Goal: Task Accomplishment & Management: Use online tool/utility

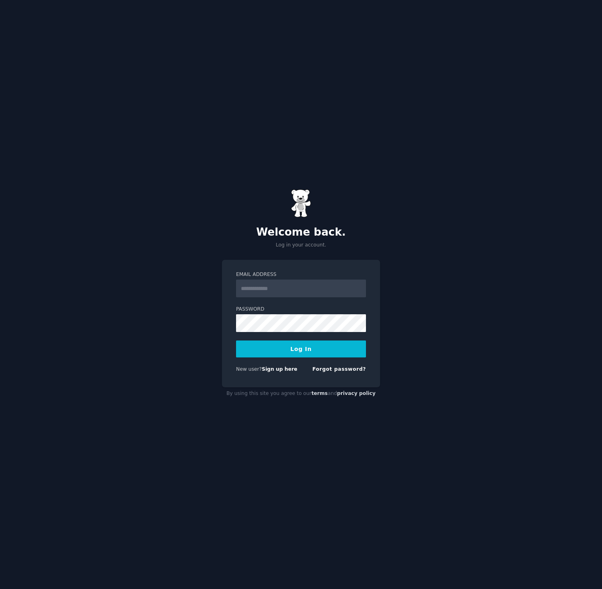
drag, startPoint x: 293, startPoint y: 299, endPoint x: 284, endPoint y: 290, distance: 12.3
click at [291, 297] on form "Email Address Password Log In New user? Sign up here Forgot password?" at bounding box center [301, 323] width 130 height 105
click at [284, 290] on input "Email Address" at bounding box center [301, 289] width 130 height 18
type input "**********"
click at [284, 351] on button "Log In" at bounding box center [301, 349] width 130 height 17
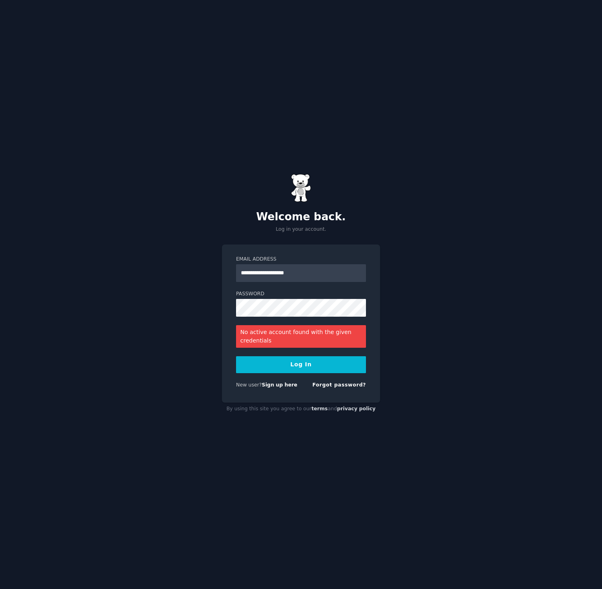
click at [304, 362] on button "Log In" at bounding box center [301, 364] width 130 height 17
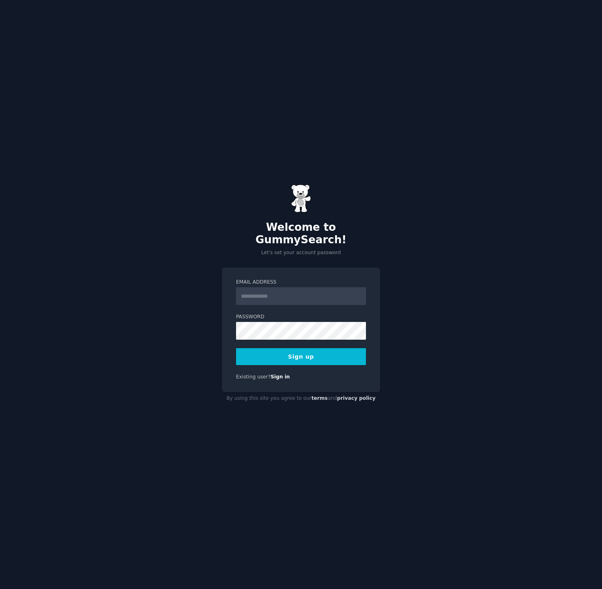
drag, startPoint x: 274, startPoint y: 283, endPoint x: 275, endPoint y: 287, distance: 4.9
click at [275, 287] on input "Email Address" at bounding box center [301, 296] width 130 height 18
type input "**********"
click at [287, 348] on button "Sign up" at bounding box center [301, 356] width 130 height 17
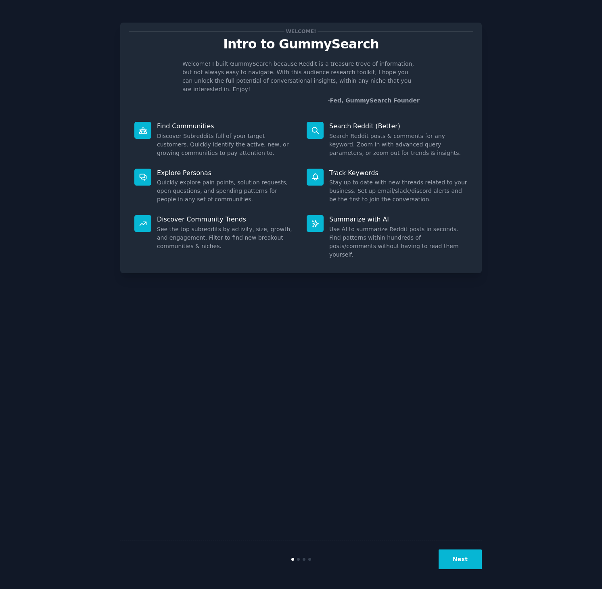
click at [454, 561] on button "Next" at bounding box center [460, 560] width 43 height 20
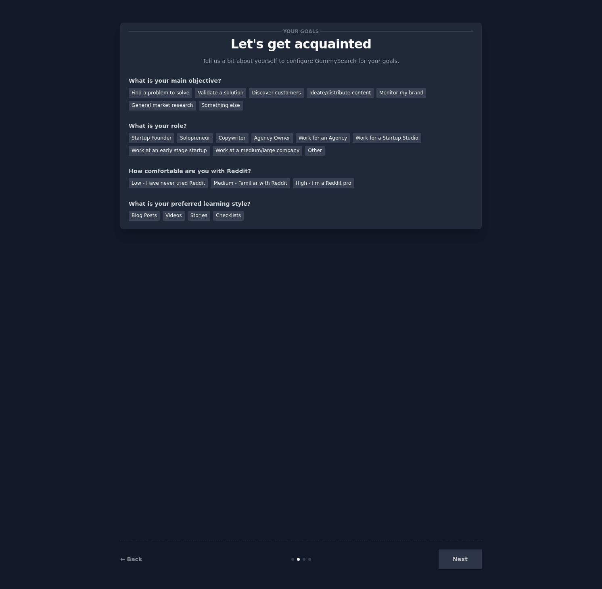
click at [451, 562] on div "Next" at bounding box center [421, 560] width 121 height 20
click at [465, 560] on div "Next" at bounding box center [421, 560] width 121 height 20
click at [259, 94] on div "Discover customers" at bounding box center [276, 93] width 54 height 10
click at [170, 105] on div "General market research" at bounding box center [162, 106] width 67 height 10
click at [195, 146] on div "Work at an early stage startup" at bounding box center [169, 151] width 81 height 10
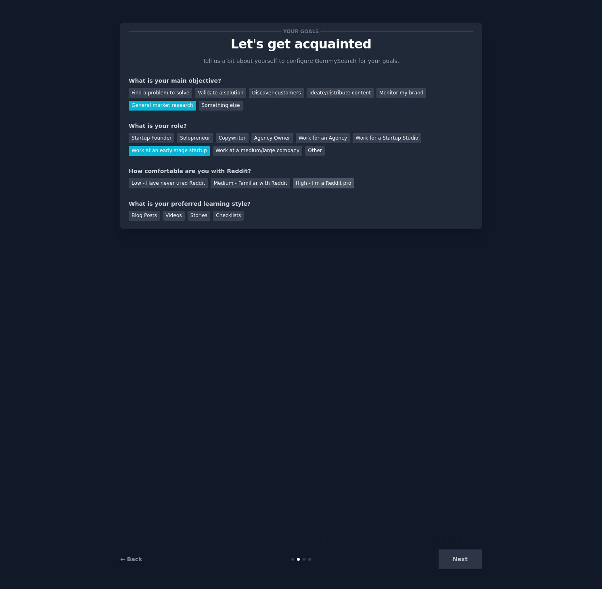
click at [293, 183] on div "High - I'm a Reddit pro" at bounding box center [323, 183] width 61 height 10
click at [250, 182] on div "Medium - Familiar with Reddit" at bounding box center [250, 183] width 79 height 10
click at [144, 218] on div "Blog Posts" at bounding box center [144, 216] width 31 height 10
click at [458, 557] on button "Next" at bounding box center [460, 560] width 43 height 20
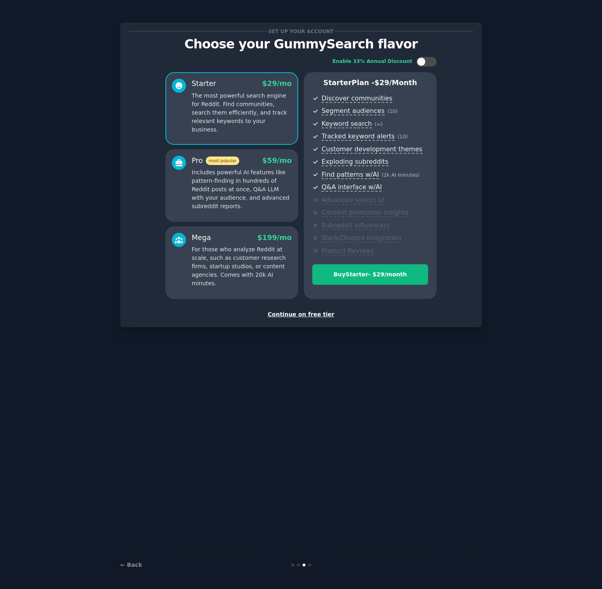
click at [303, 312] on div "Continue on free tier" at bounding box center [301, 314] width 345 height 8
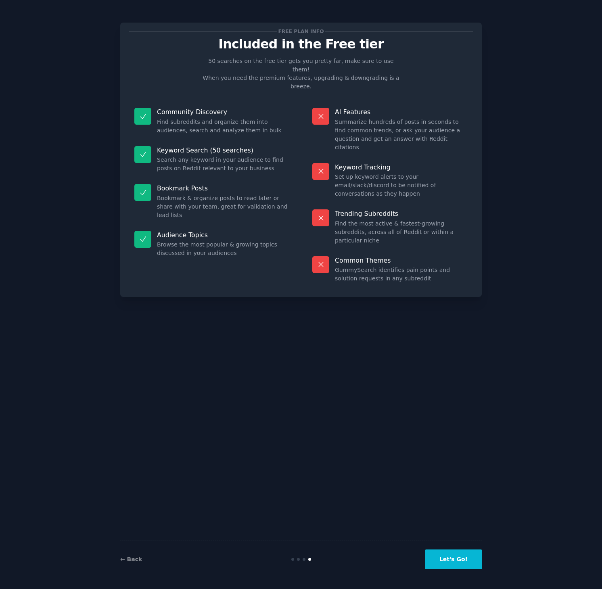
click at [471, 557] on button "Let's Go!" at bounding box center [453, 560] width 57 height 20
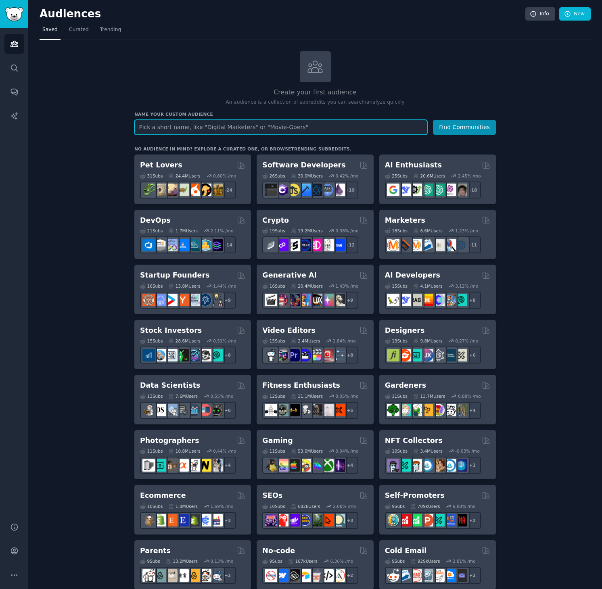
paste input "cryptocurrency"
paste input "ethereum"
paste input "web3gaming"
type input "cryptocurrency, ethereum, web3gaming"
click at [433, 120] on button "Find Communities" at bounding box center [464, 127] width 63 height 15
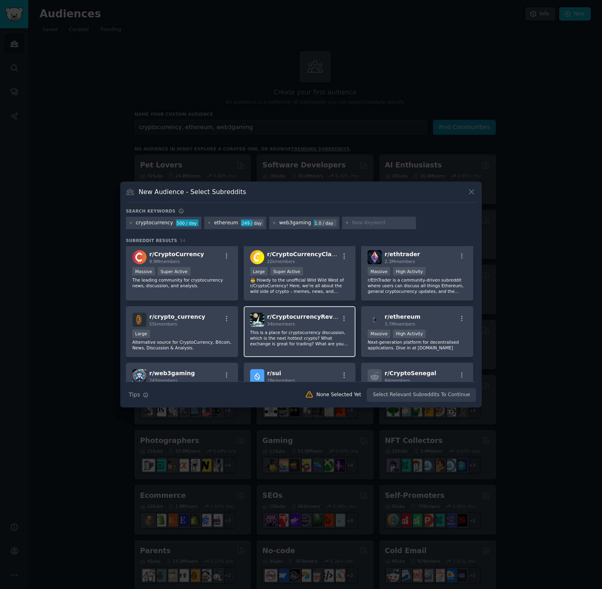
scroll to position [3, 0]
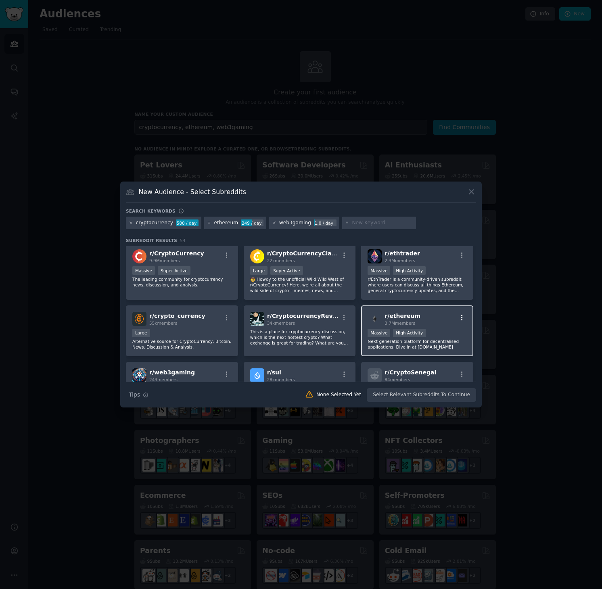
click at [459, 317] on icon "button" at bounding box center [462, 317] width 7 height 7
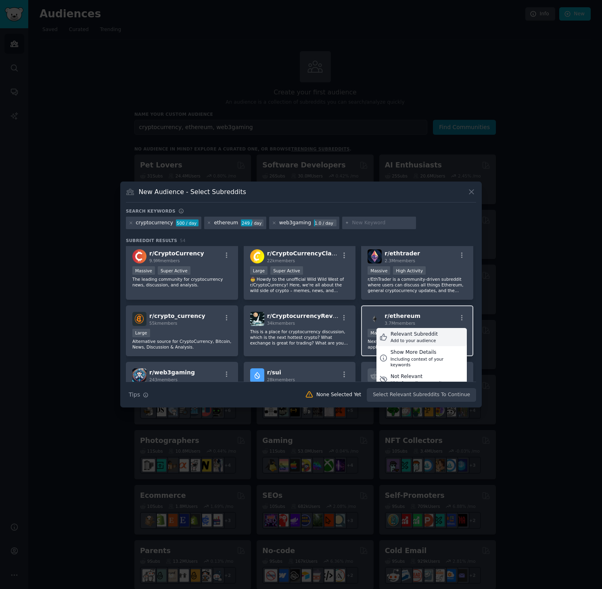
click at [439, 338] on div "Relevant Subreddit Add to your audience" at bounding box center [422, 337] width 90 height 19
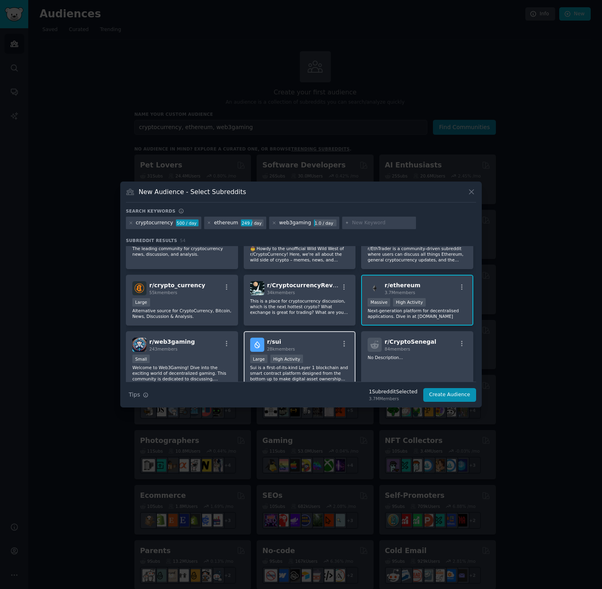
scroll to position [34, 0]
click at [225, 341] on icon "button" at bounding box center [226, 343] width 7 height 7
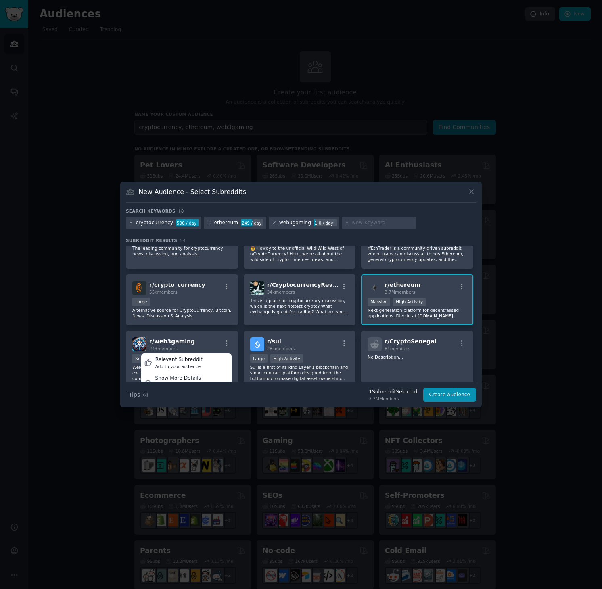
click at [412, 230] on div "cryptocurrency 500 / day ethereum 249 / day web3gaming 1.0 / day" at bounding box center [301, 225] width 350 height 16
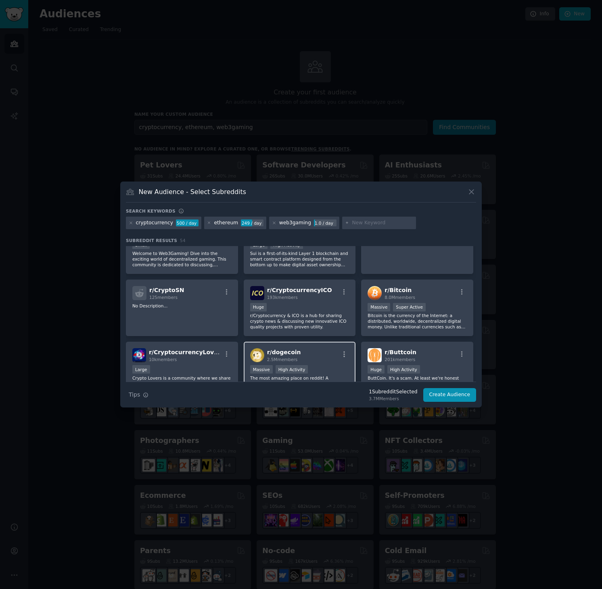
scroll to position [0, 0]
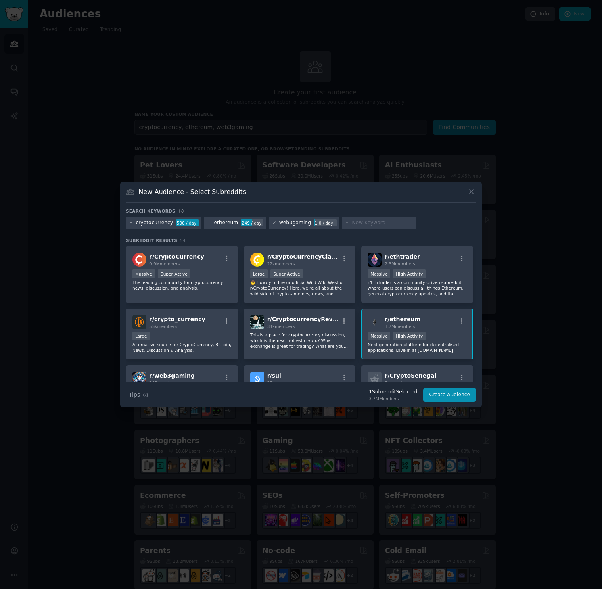
click at [360, 225] on input "text" at bounding box center [382, 223] width 61 height 7
click at [228, 257] on icon "button" at bounding box center [226, 258] width 7 height 7
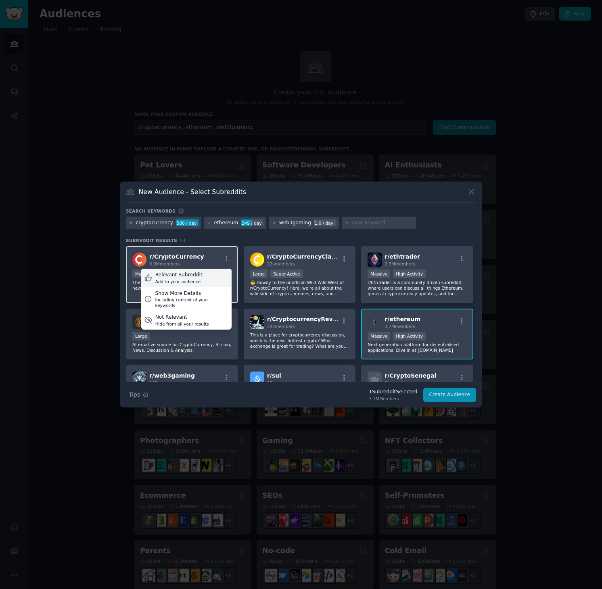
click at [188, 281] on div "Add to your audience" at bounding box center [178, 282] width 47 height 6
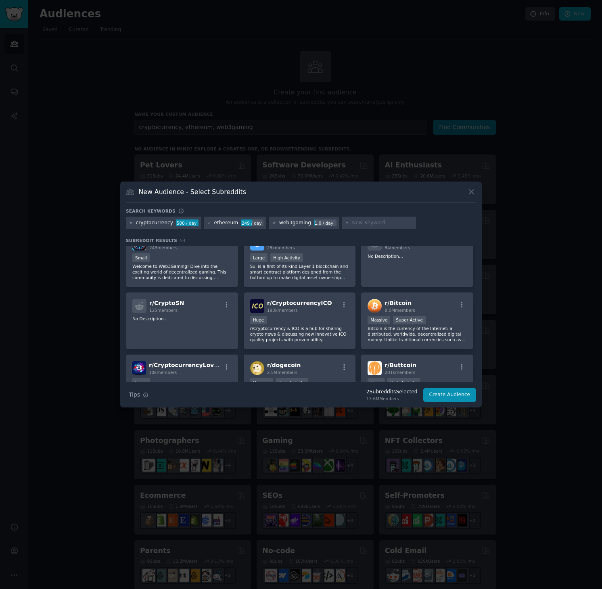
scroll to position [137, 0]
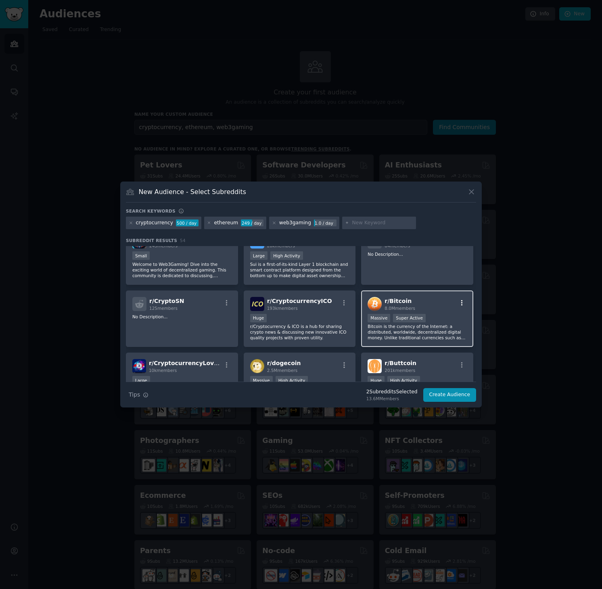
click at [459, 304] on icon "button" at bounding box center [462, 303] width 7 height 7
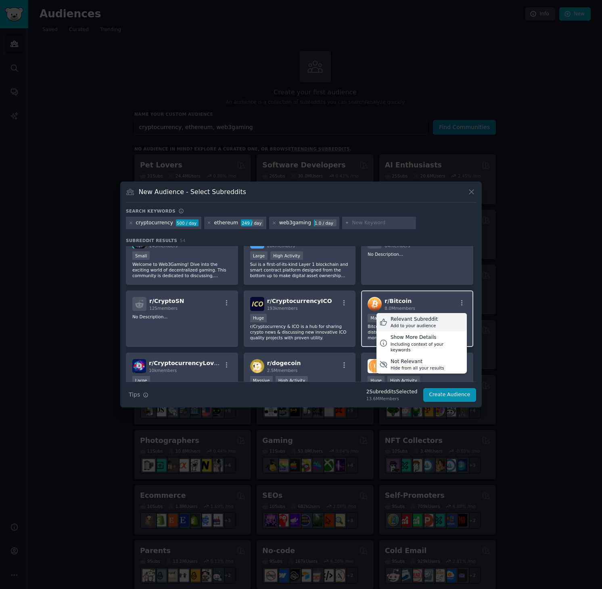
click at [415, 321] on div "Relevant Subreddit" at bounding box center [414, 319] width 47 height 7
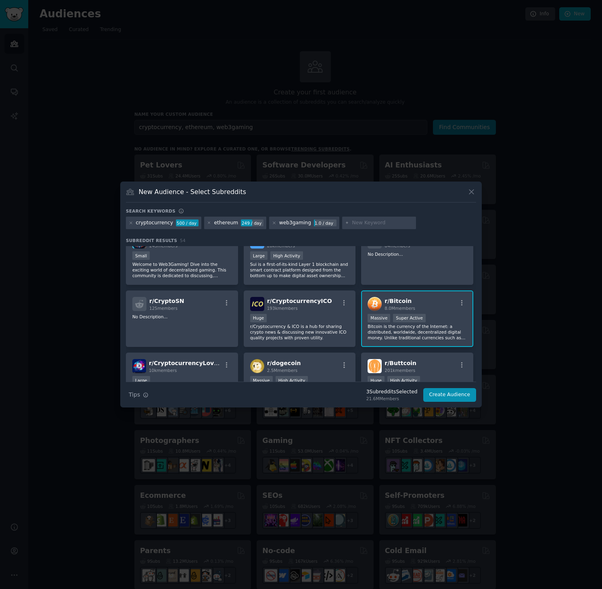
click at [476, 291] on div "New Audience - Select Subreddits Search keywords cryptocurrency 500 / day ether…" at bounding box center [301, 295] width 362 height 226
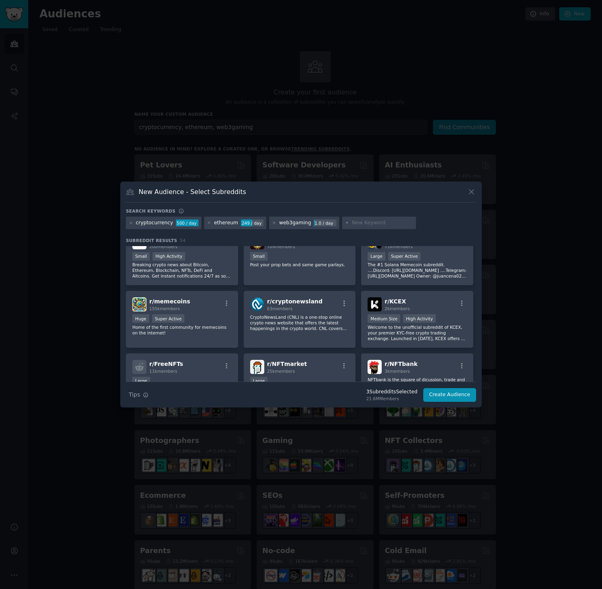
scroll to position [944, 0]
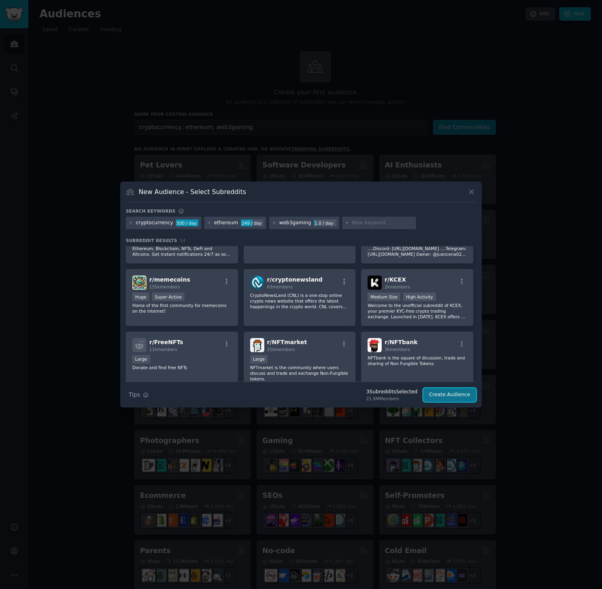
click at [449, 392] on button "Create Audience" at bounding box center [449, 395] width 53 height 14
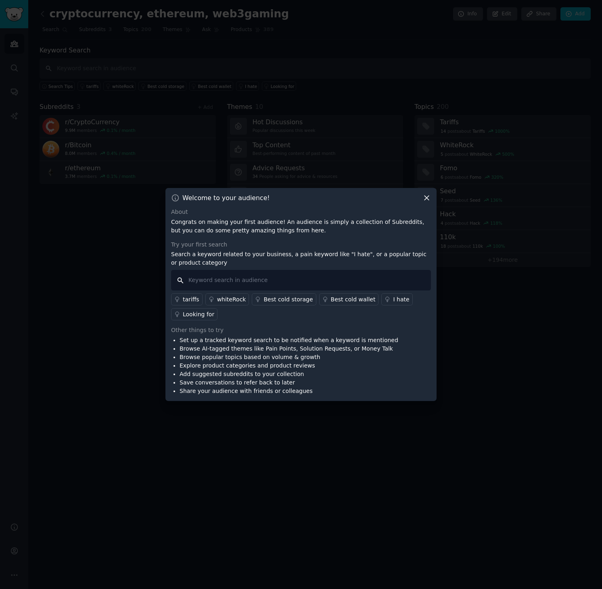
click at [220, 282] on input "text" at bounding box center [301, 280] width 260 height 21
type input "OPolygo"
type input "P"
type input "Polygon"
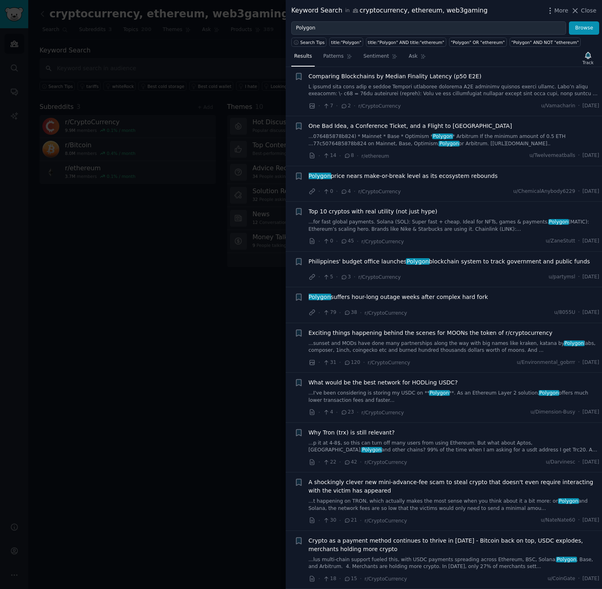
scroll to position [691, 0]
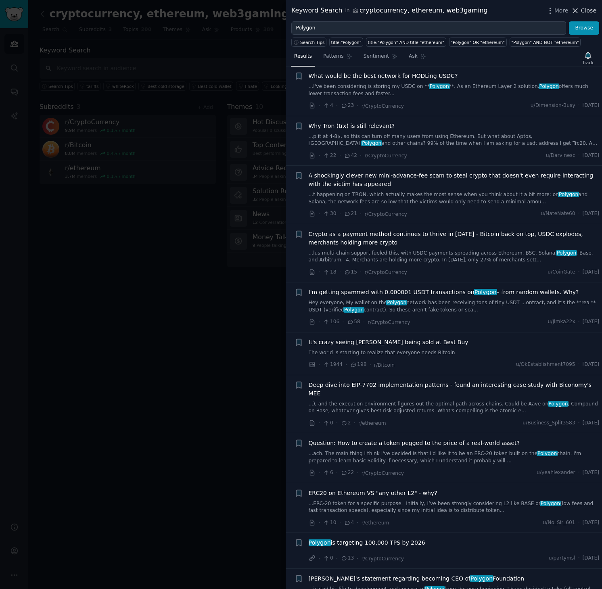
click at [592, 8] on span "Close" at bounding box center [588, 10] width 15 height 8
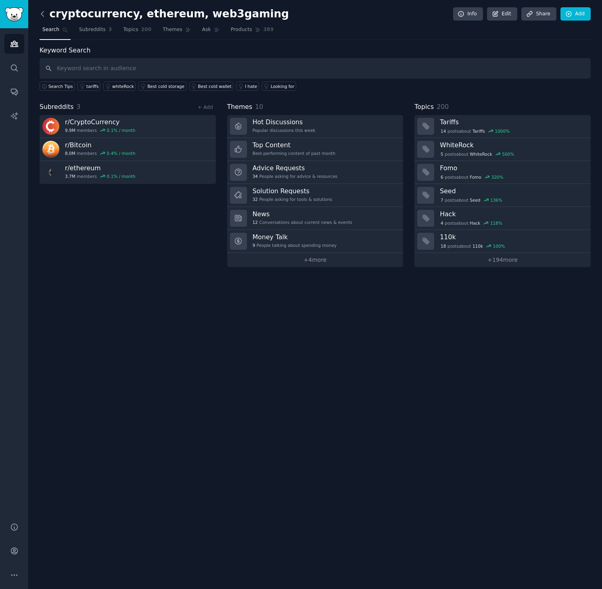
click at [45, 14] on icon at bounding box center [42, 14] width 8 height 8
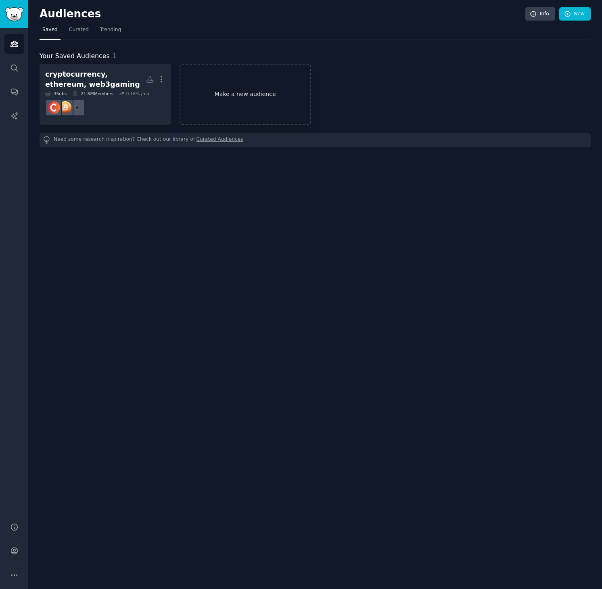
click at [247, 99] on link "Make a new audience" at bounding box center [246, 94] width 132 height 61
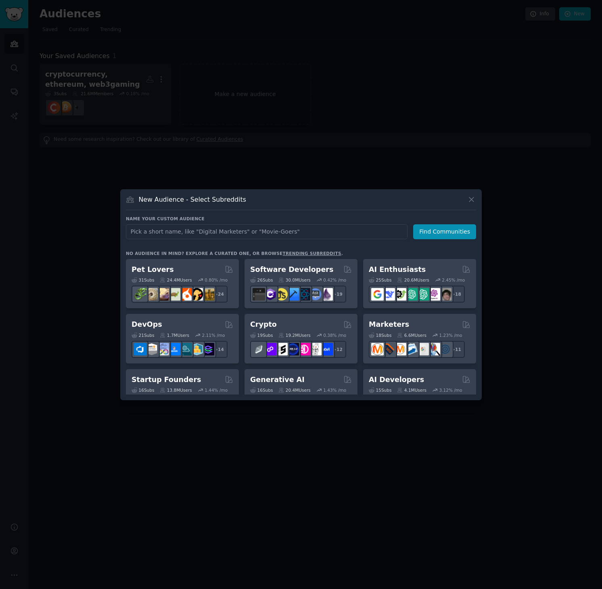
type input "/"
type input "r/gaming"
type input "Gaming, PC Gaming, Games"
click at [431, 229] on button "Find Communities" at bounding box center [444, 231] width 63 height 15
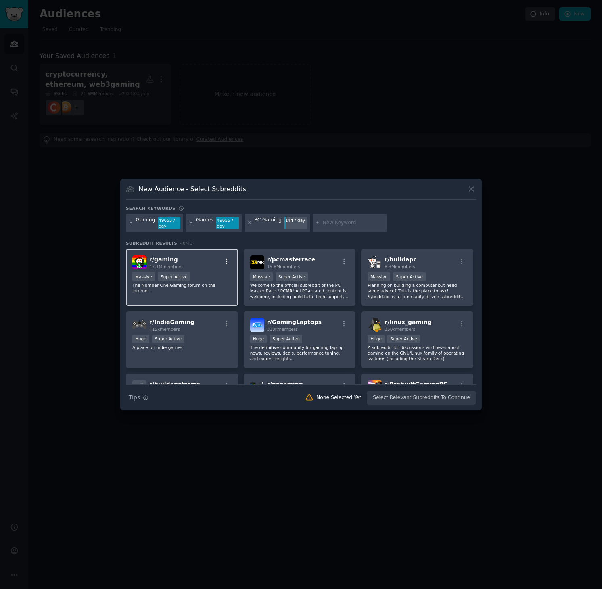
click at [227, 259] on icon "button" at bounding box center [226, 261] width 7 height 7
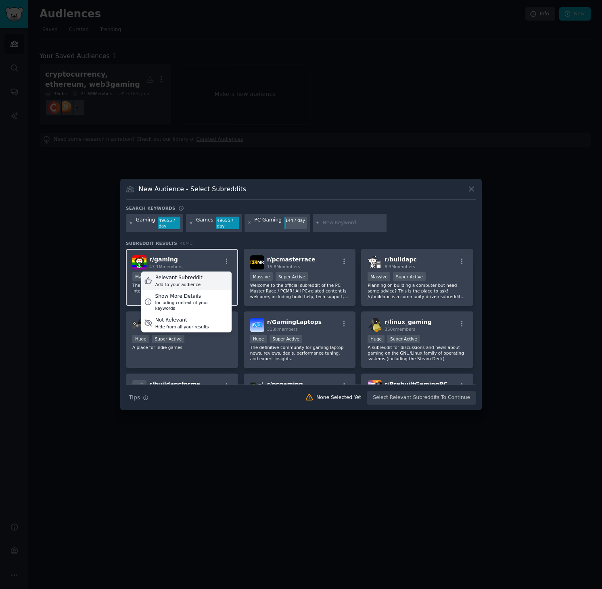
click at [197, 279] on div "Relevant Subreddit" at bounding box center [178, 277] width 47 height 7
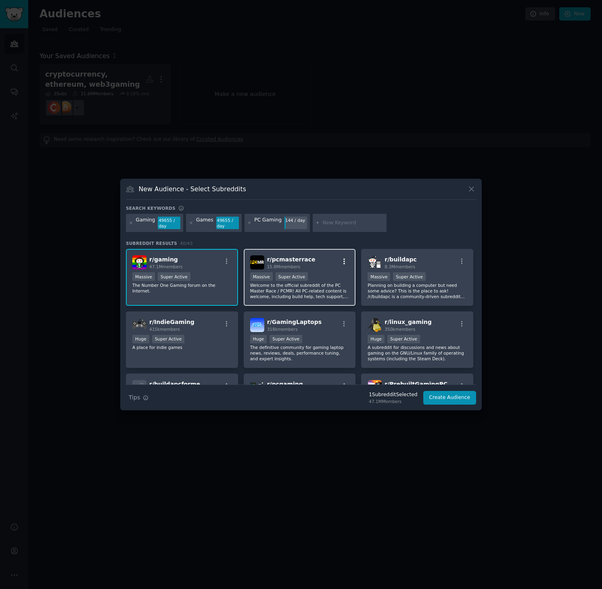
click at [344, 260] on icon "button" at bounding box center [344, 261] width 7 height 7
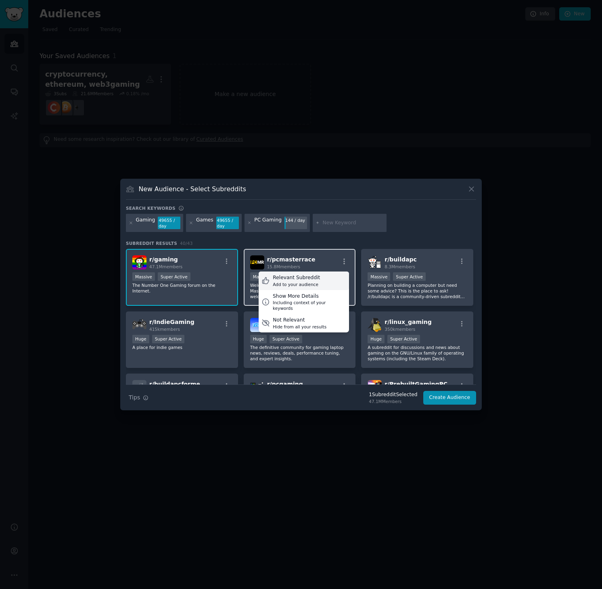
click at [329, 277] on div "Relevant Subreddit Add to your audience" at bounding box center [304, 281] width 90 height 19
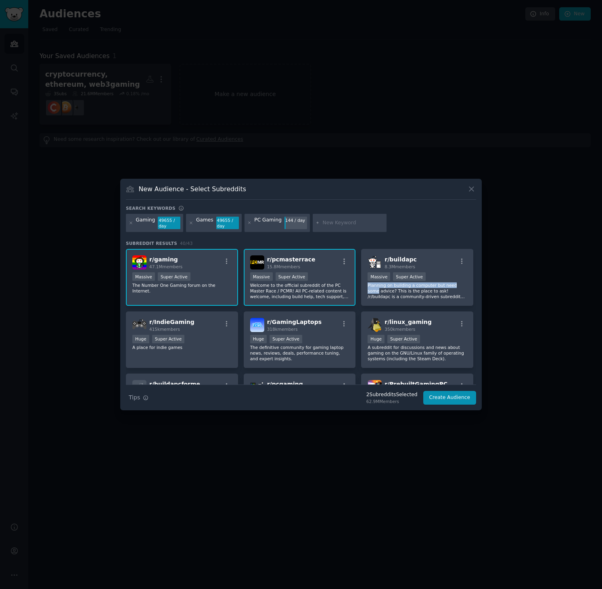
drag, startPoint x: 476, startPoint y: 280, endPoint x: 476, endPoint y: 285, distance: 4.4
click at [476, 285] on div "New Audience - Select Subreddits Search keywords Gaming 49655 / day Games 49655…" at bounding box center [301, 295] width 362 height 232
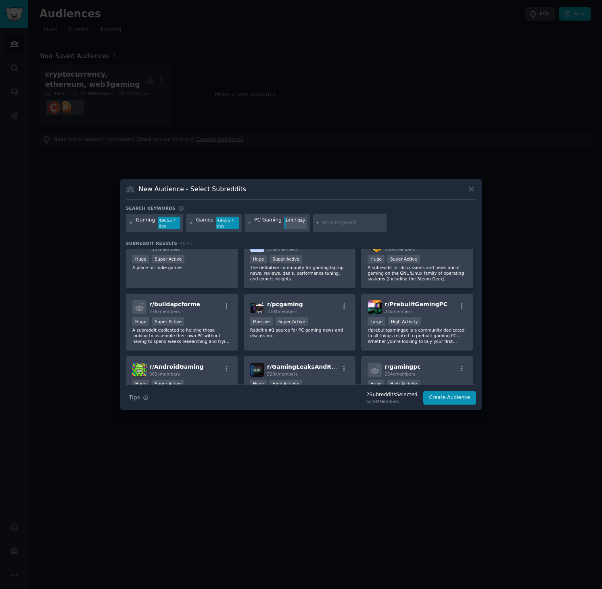
scroll to position [82, 0]
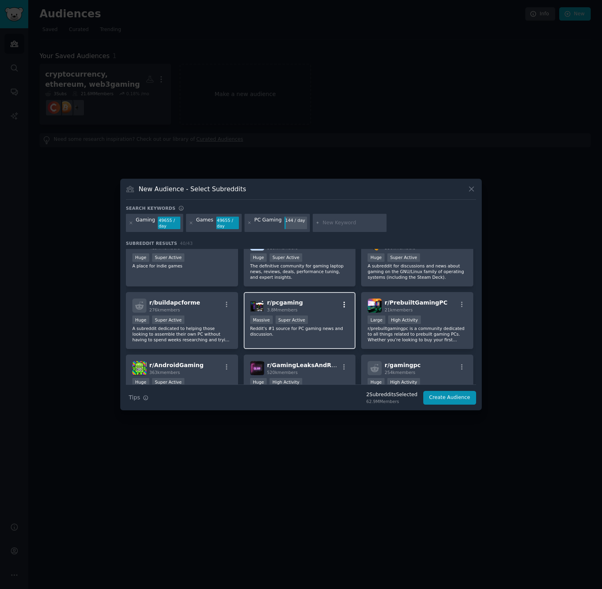
click at [342, 304] on icon "button" at bounding box center [344, 304] width 7 height 7
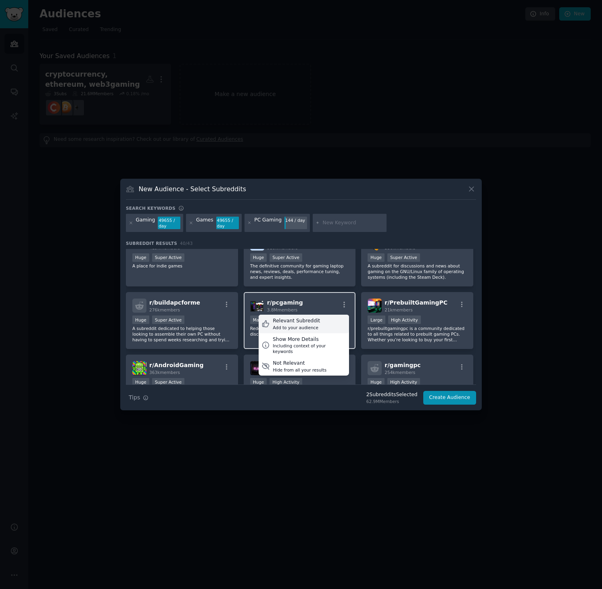
click at [330, 325] on div "Relevant Subreddit Add to your audience" at bounding box center [304, 324] width 90 height 19
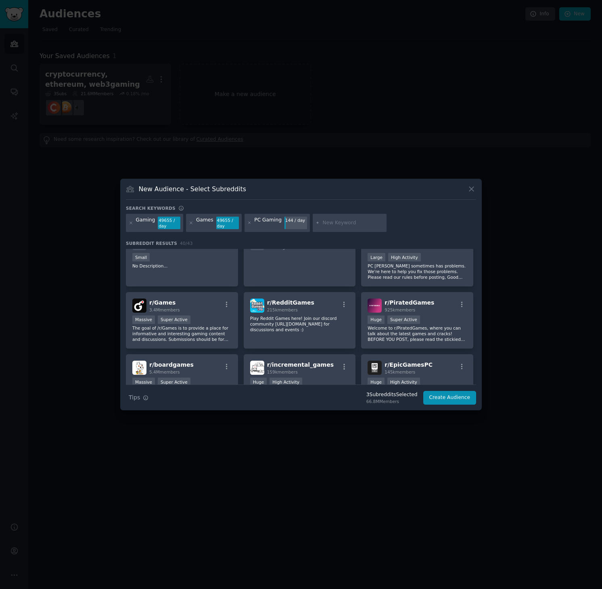
scroll to position [271, 0]
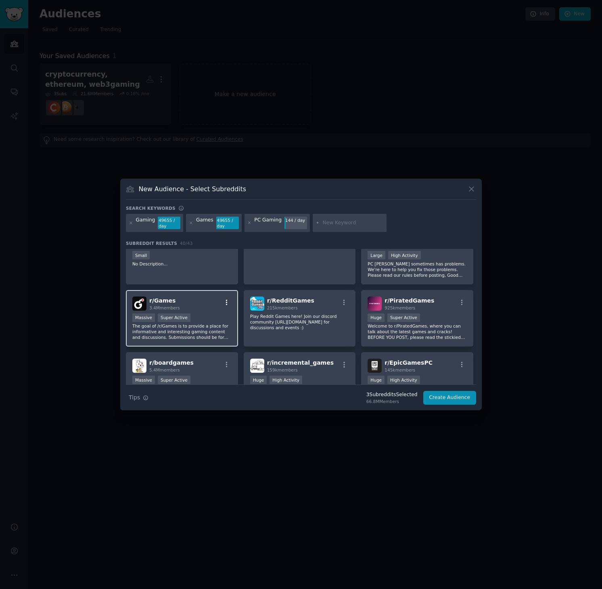
click at [227, 302] on icon "button" at bounding box center [226, 302] width 7 height 7
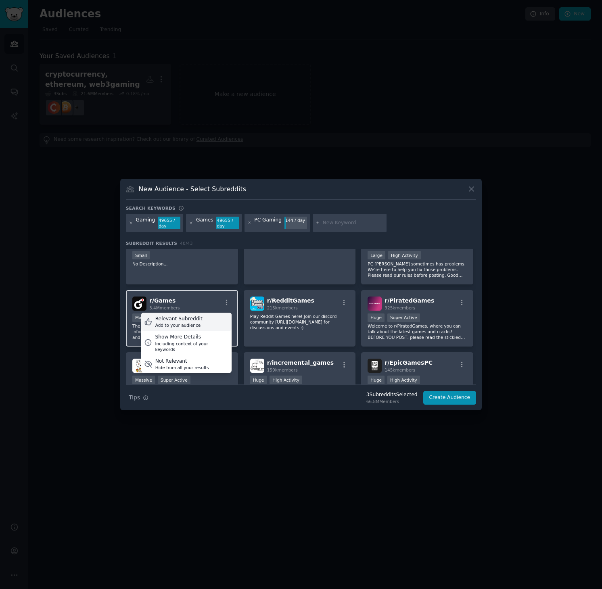
click at [208, 323] on div "Relevant Subreddit Add to your audience" at bounding box center [186, 322] width 90 height 19
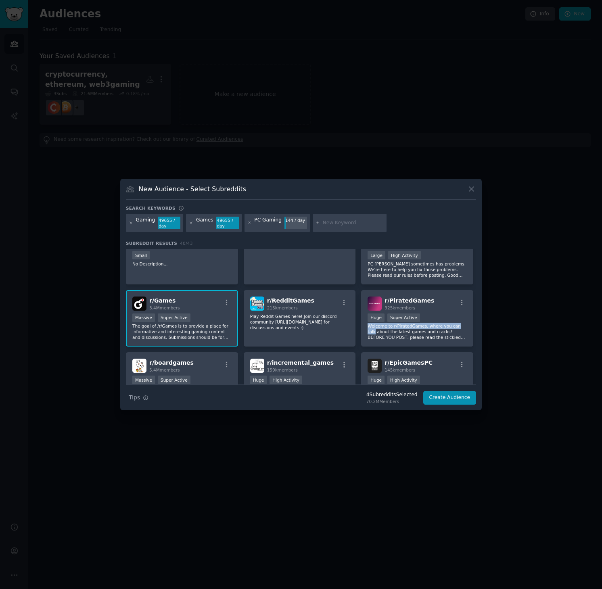
drag, startPoint x: 474, startPoint y: 315, endPoint x: 474, endPoint y: 328, distance: 12.9
click at [475, 328] on div "r/ gaming 47.1M members Massive Super Active The Number One Gaming forum on the…" at bounding box center [301, 317] width 350 height 136
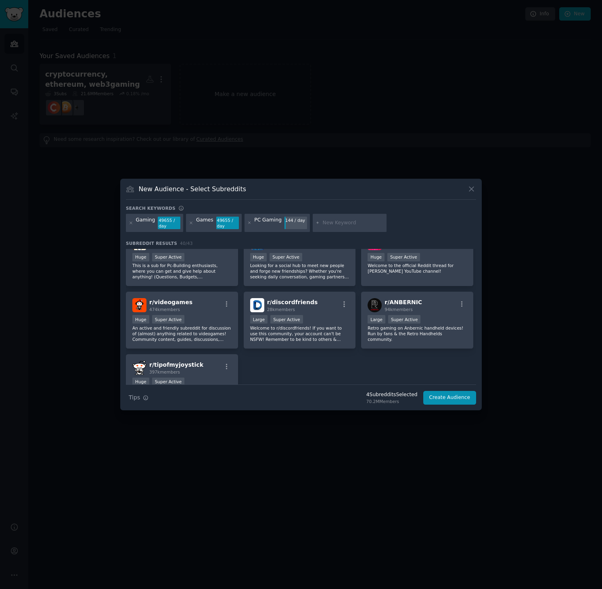
scroll to position [760, 0]
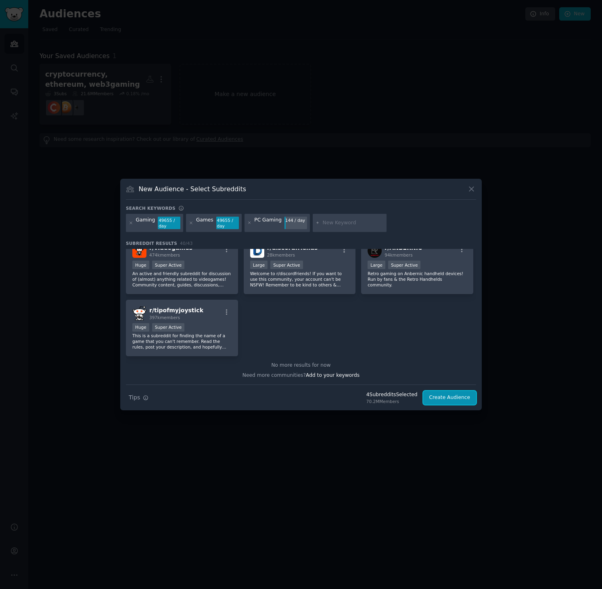
click at [444, 400] on button "Create Audience" at bounding box center [449, 398] width 53 height 14
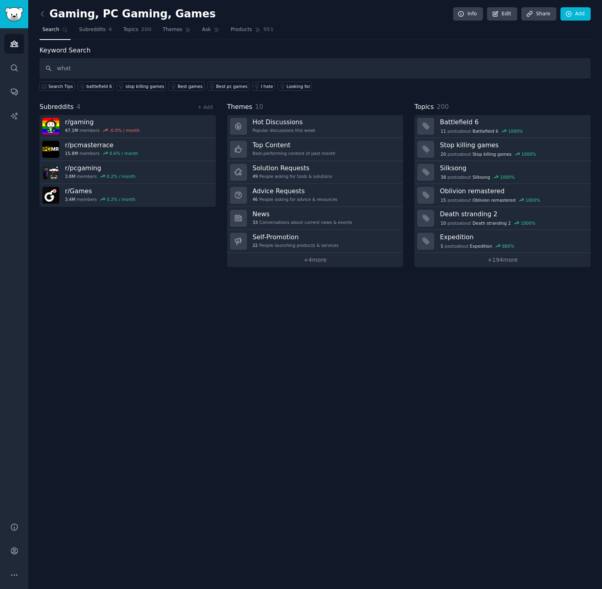
type input "what"
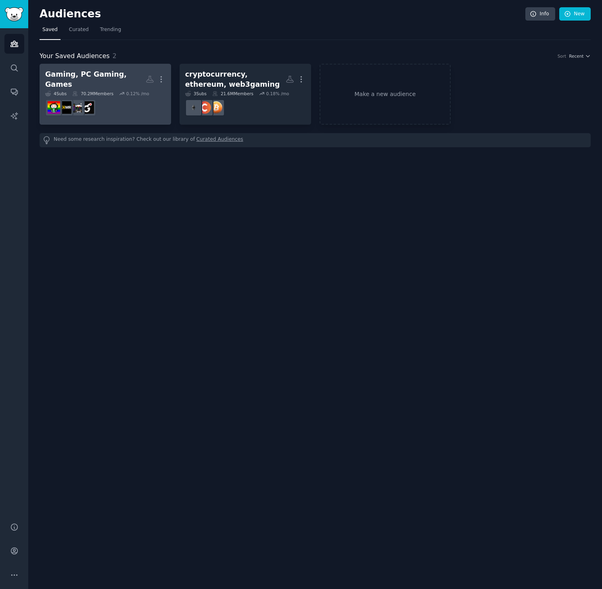
click at [130, 74] on div "Gaming, PC Gaming, Games" at bounding box center [95, 79] width 101 height 20
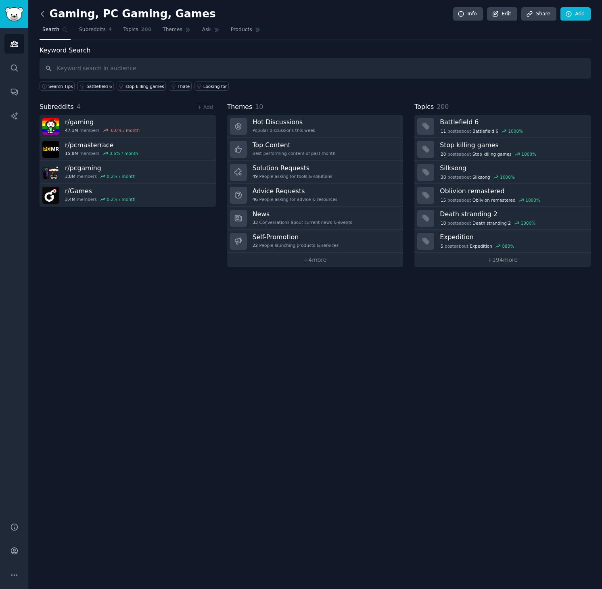
click at [41, 13] on icon at bounding box center [42, 14] width 8 height 8
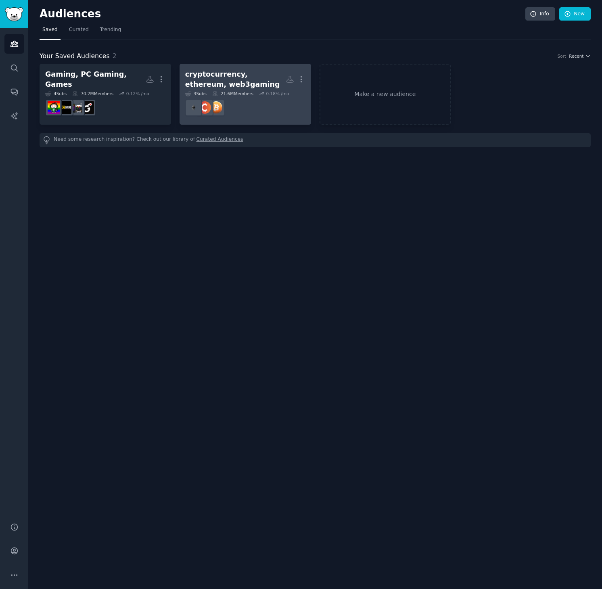
click at [227, 73] on div "cryptocurrency, ethereum, web3gaming" at bounding box center [235, 79] width 101 height 20
